Goal: Find specific page/section: Find specific page/section

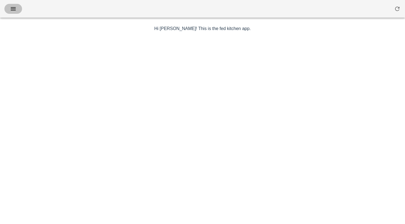
click at [9, 8] on span "button" at bounding box center [13, 9] width 9 height 7
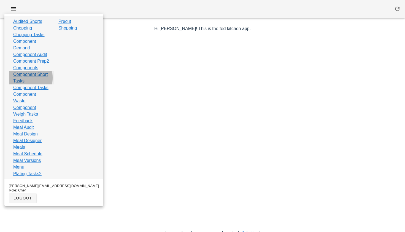
click at [29, 84] on link "Component Short Tasks" at bounding box center [31, 77] width 36 height 13
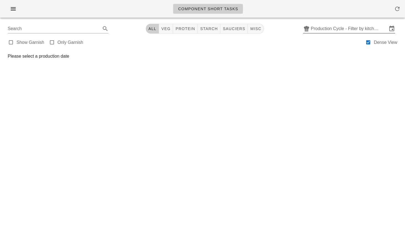
click at [316, 28] on input "Production Cycle - Filter by kitchen production schedules" at bounding box center [349, 28] width 77 height 9
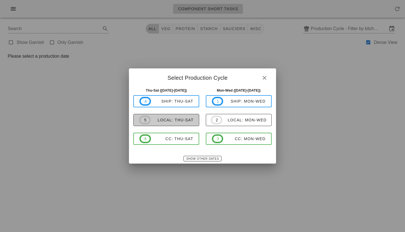
click at [157, 118] on div "local: Thu-Sat" at bounding box center [172, 120] width 43 height 4
type input "local: Thu-Sat ([DATE]-[DATE])"
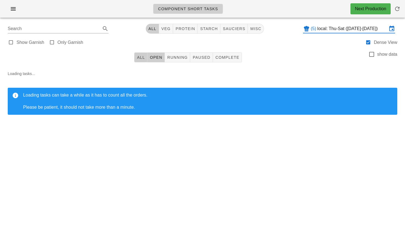
click at [143, 60] on button "All" at bounding box center [140, 57] width 13 height 10
